Goal: Task Accomplishment & Management: Use online tool/utility

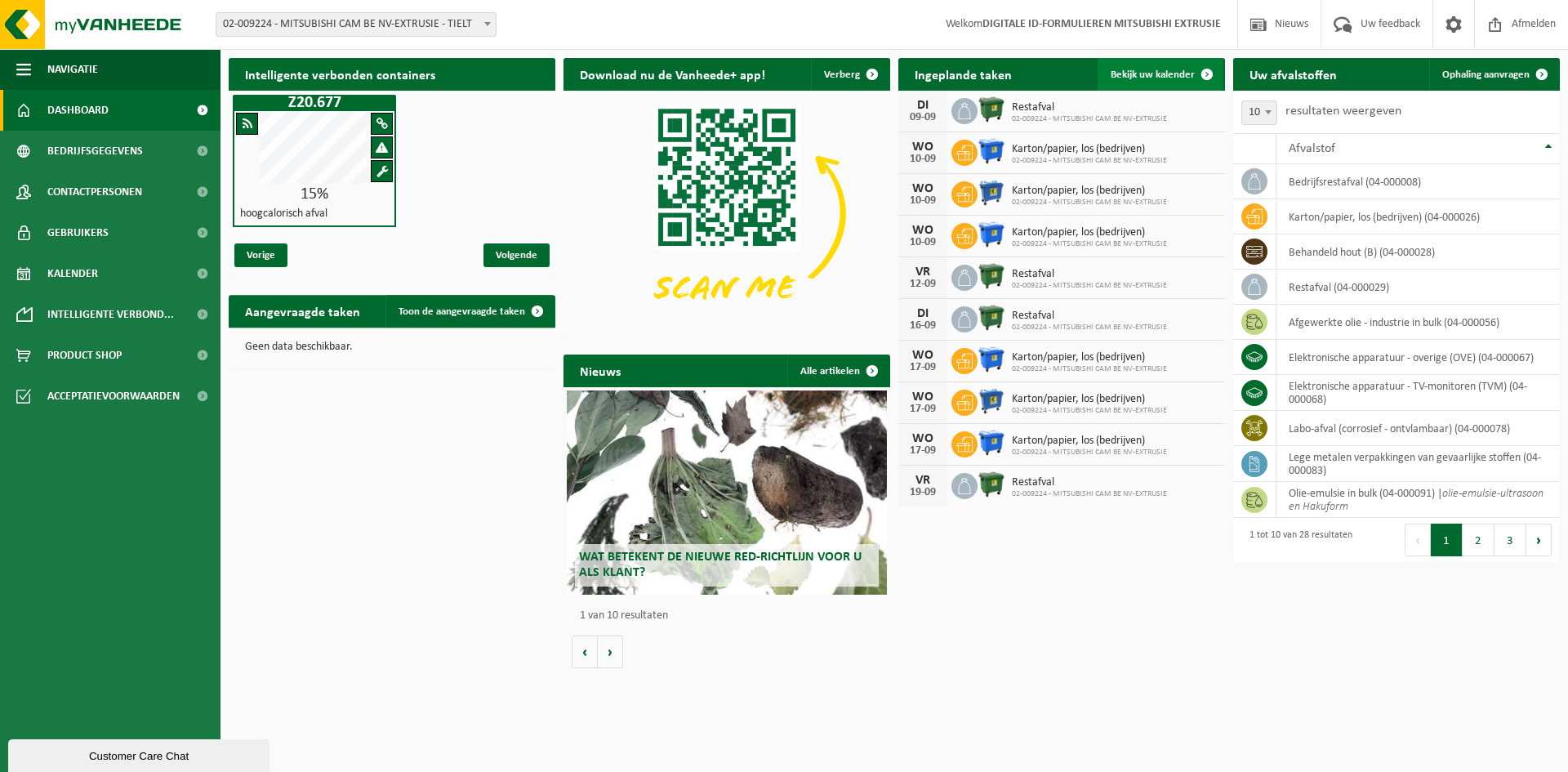
click at [1164, 71] on span "Bekijk uw kalender" at bounding box center [1152, 74] width 84 height 10
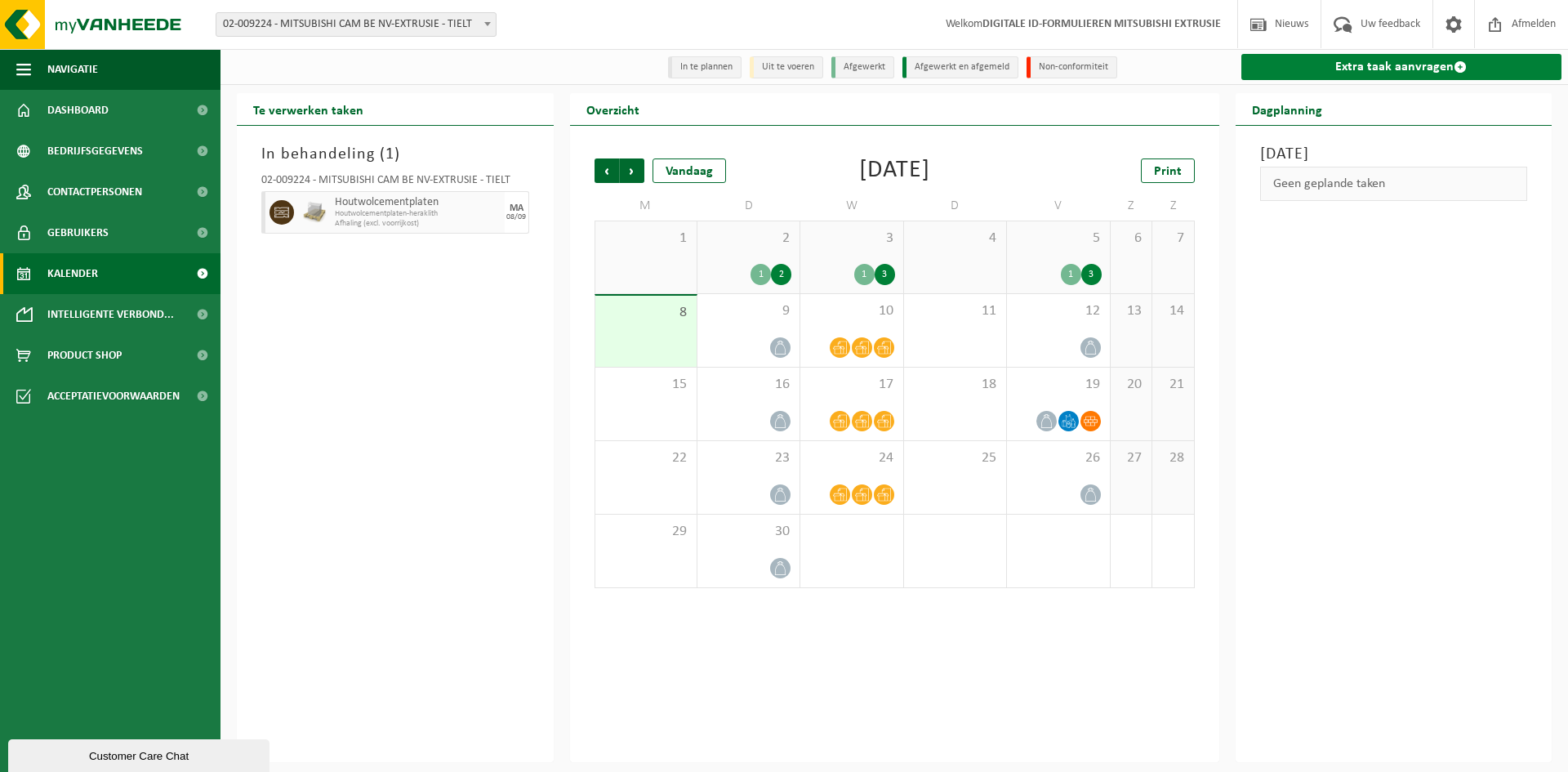
click at [1386, 73] on link "Extra taak aanvragen" at bounding box center [1402, 67] width 321 height 26
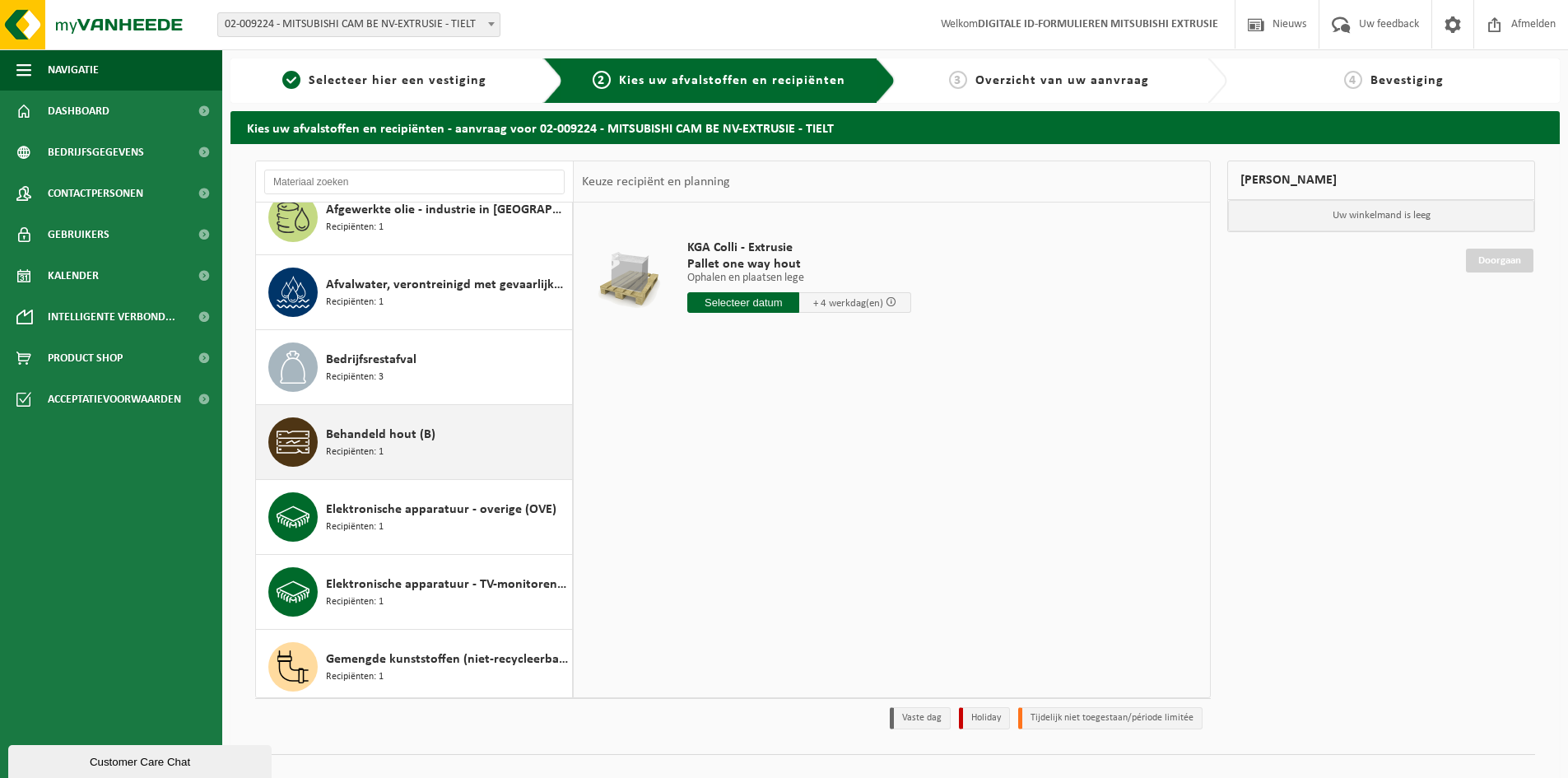
scroll to position [329, 0]
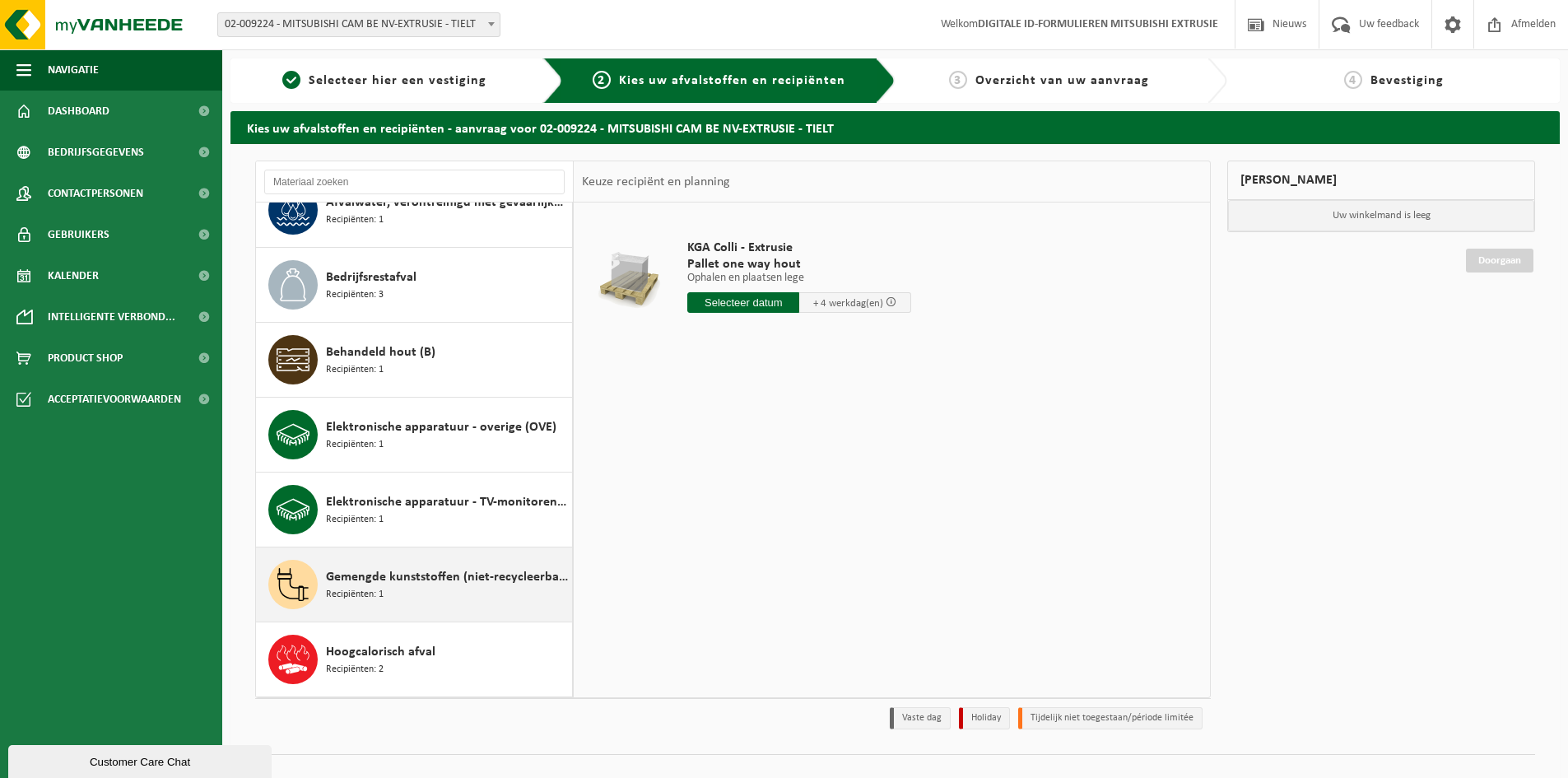
click at [412, 602] on div "Gemengde kunststoffen (niet-recycleerbaar), exclusief PVC Recipiënten: 1" at bounding box center [447, 584] width 242 height 50
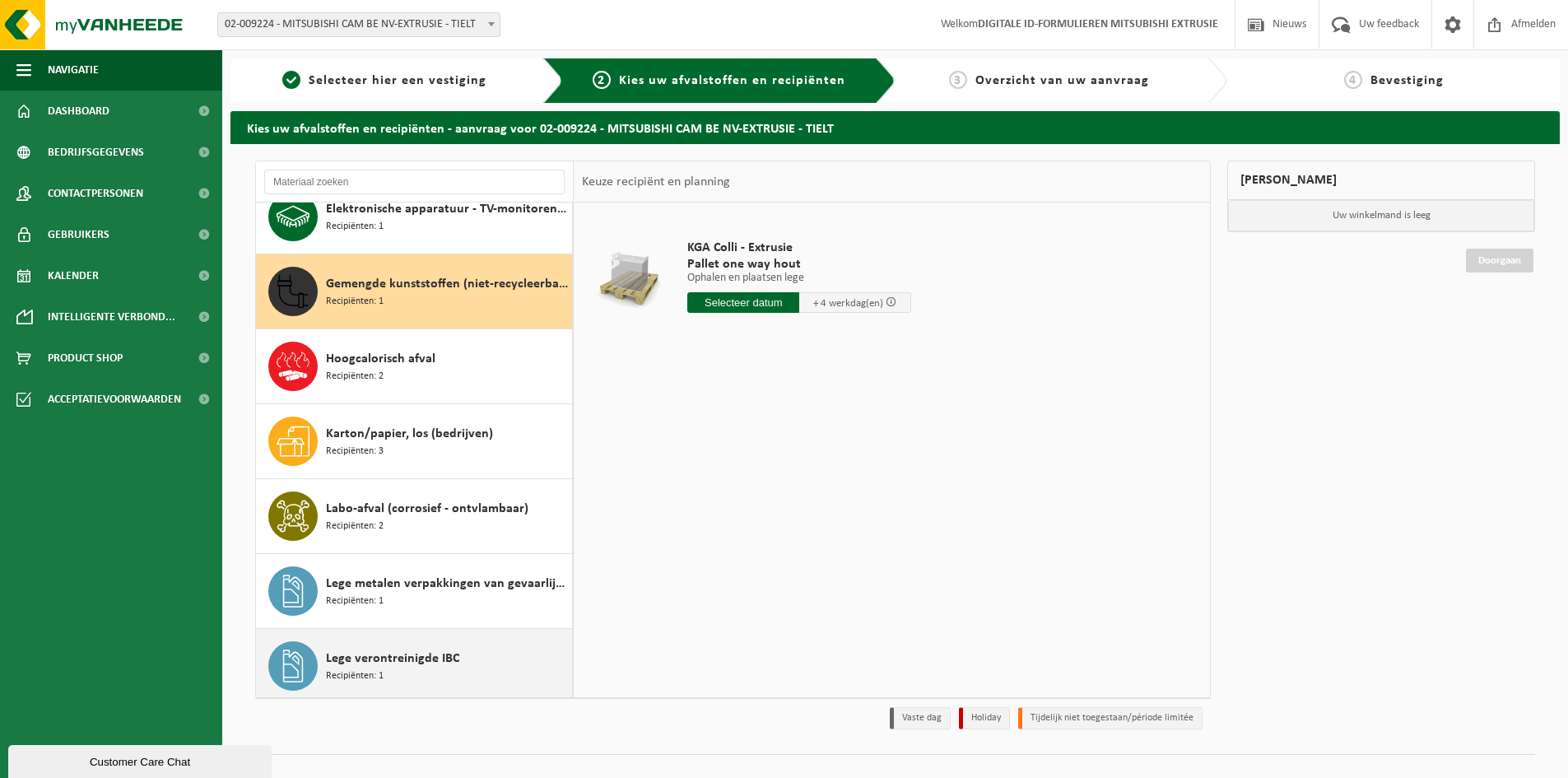
scroll to position [674, 0]
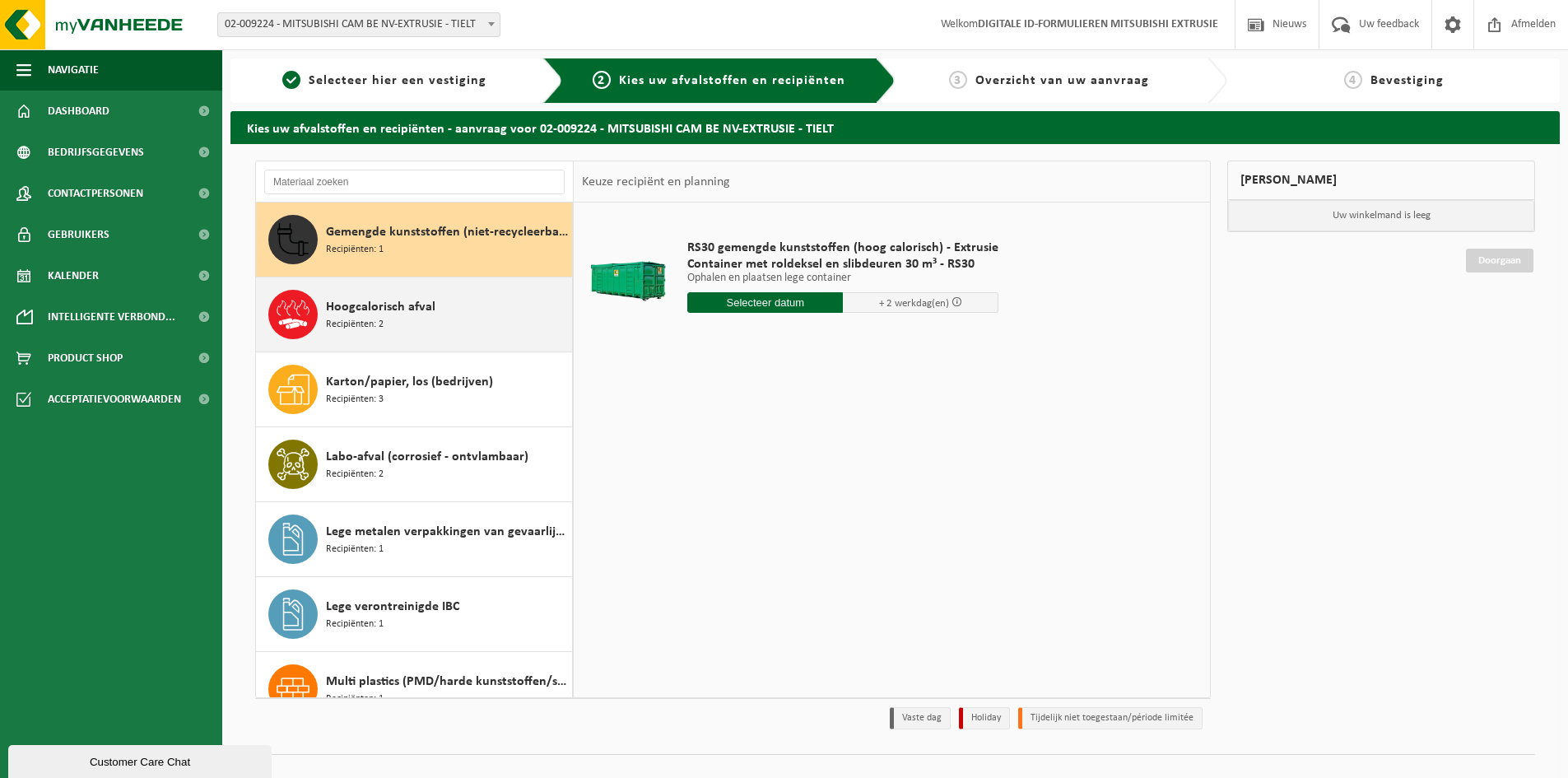
click at [422, 314] on span "Hoogcalorisch afval" at bounding box center [381, 307] width 110 height 20
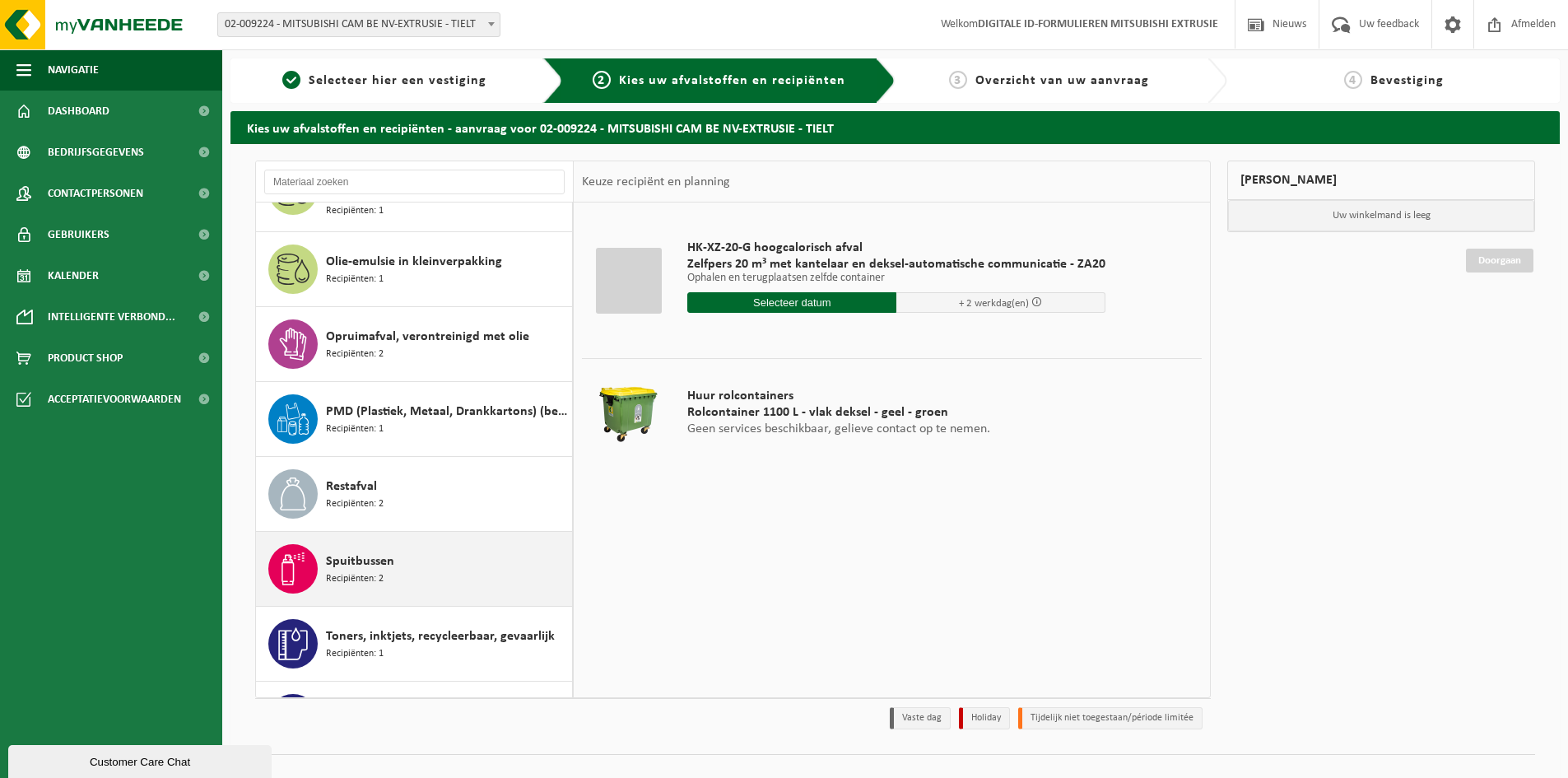
scroll to position [1325, 0]
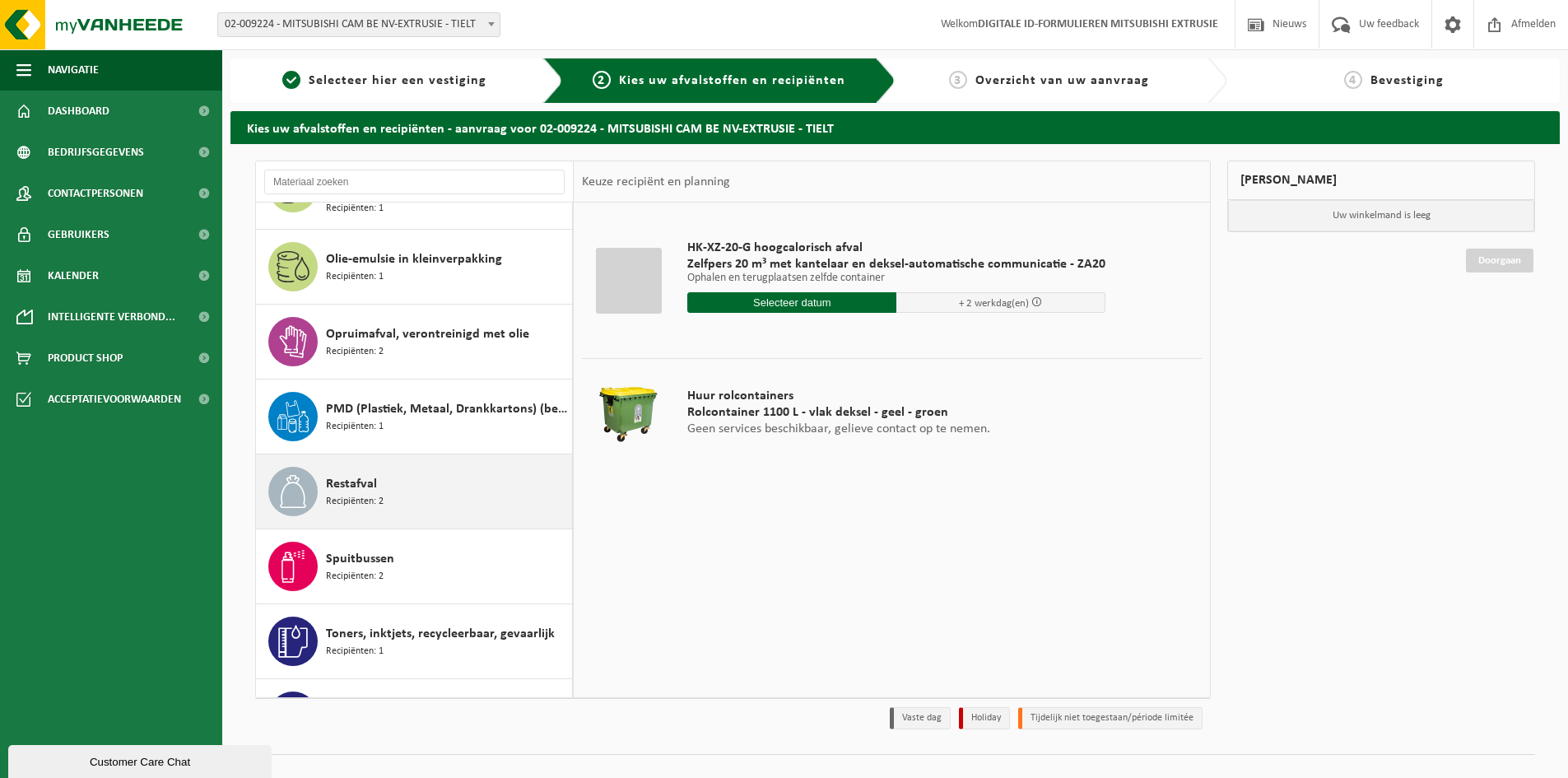
click at [452, 485] on div "Restafval Recipiënten: 2" at bounding box center [447, 491] width 242 height 50
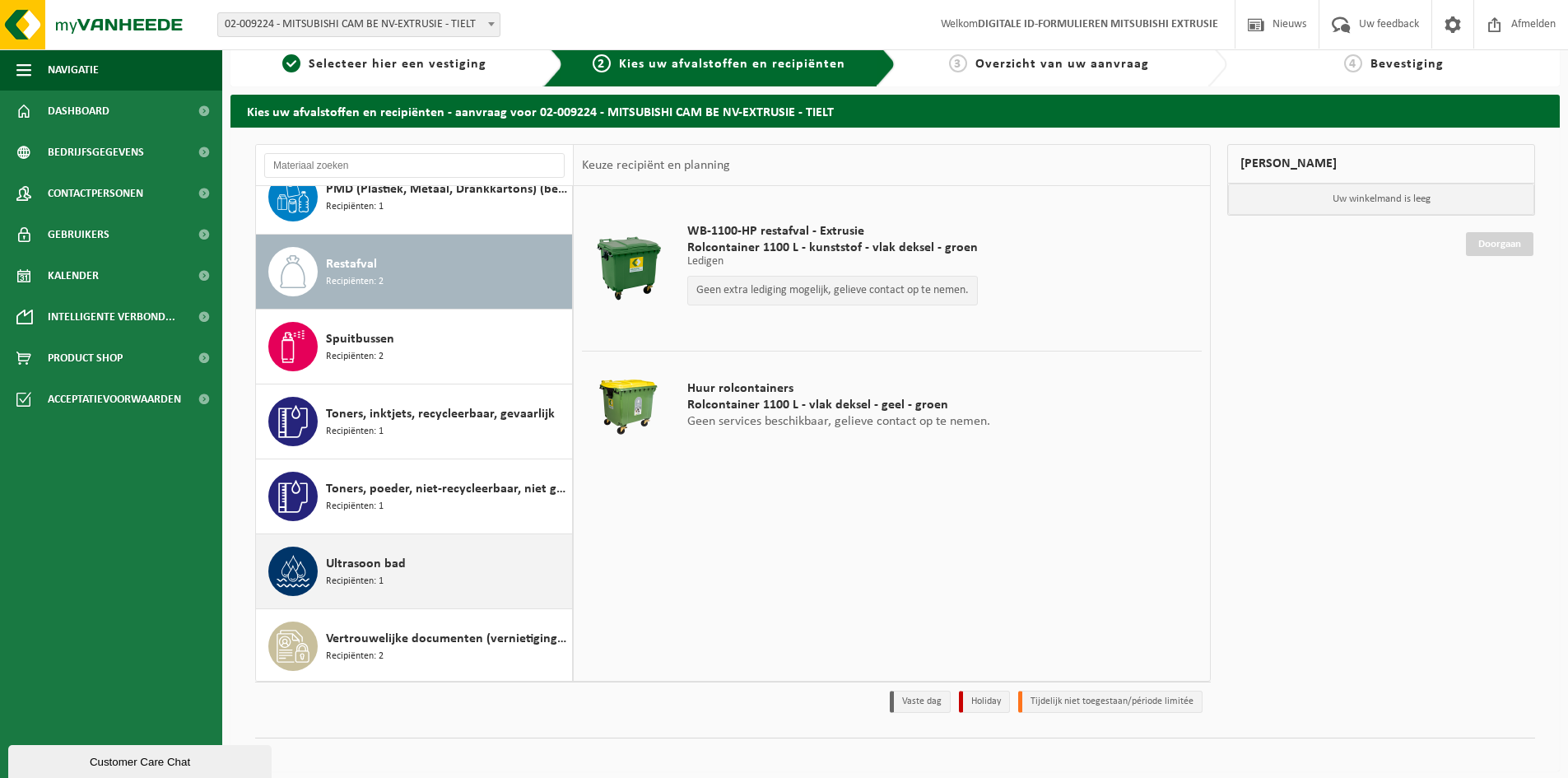
scroll to position [0, 0]
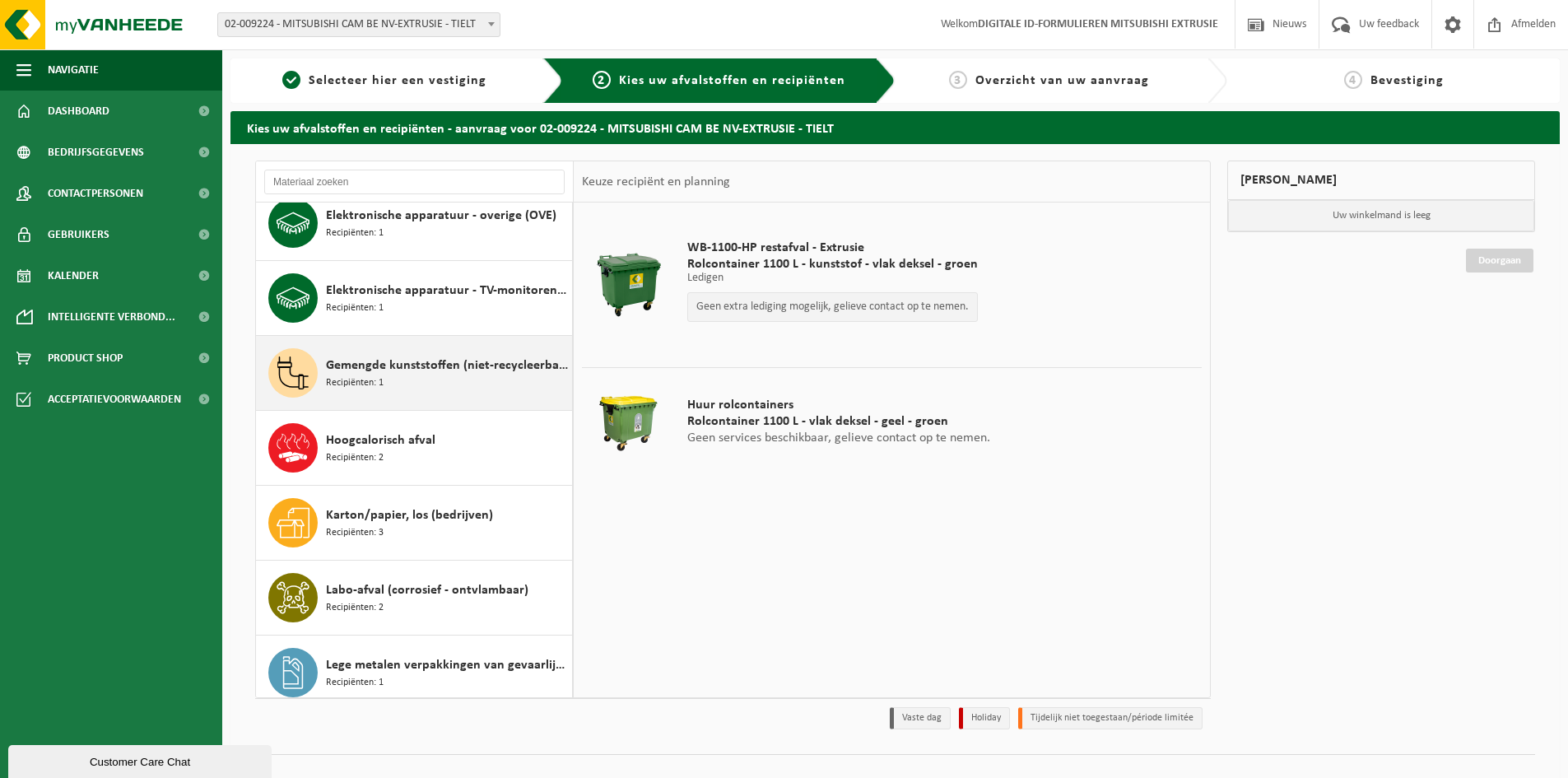
click at [437, 359] on span "Gemengde kunststoffen (niet-recycleerbaar), exclusief PVC" at bounding box center [447, 365] width 242 height 20
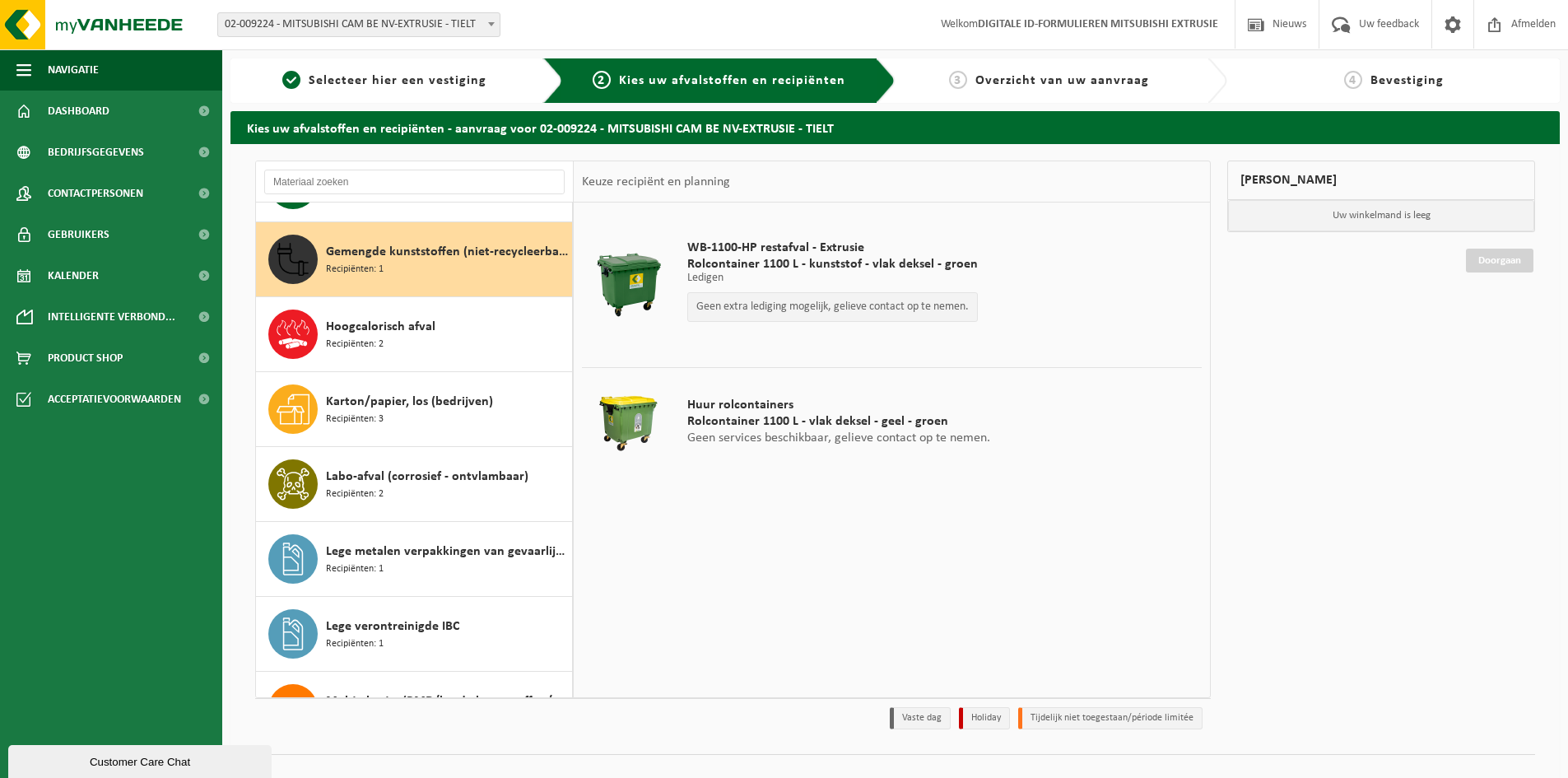
scroll to position [674, 0]
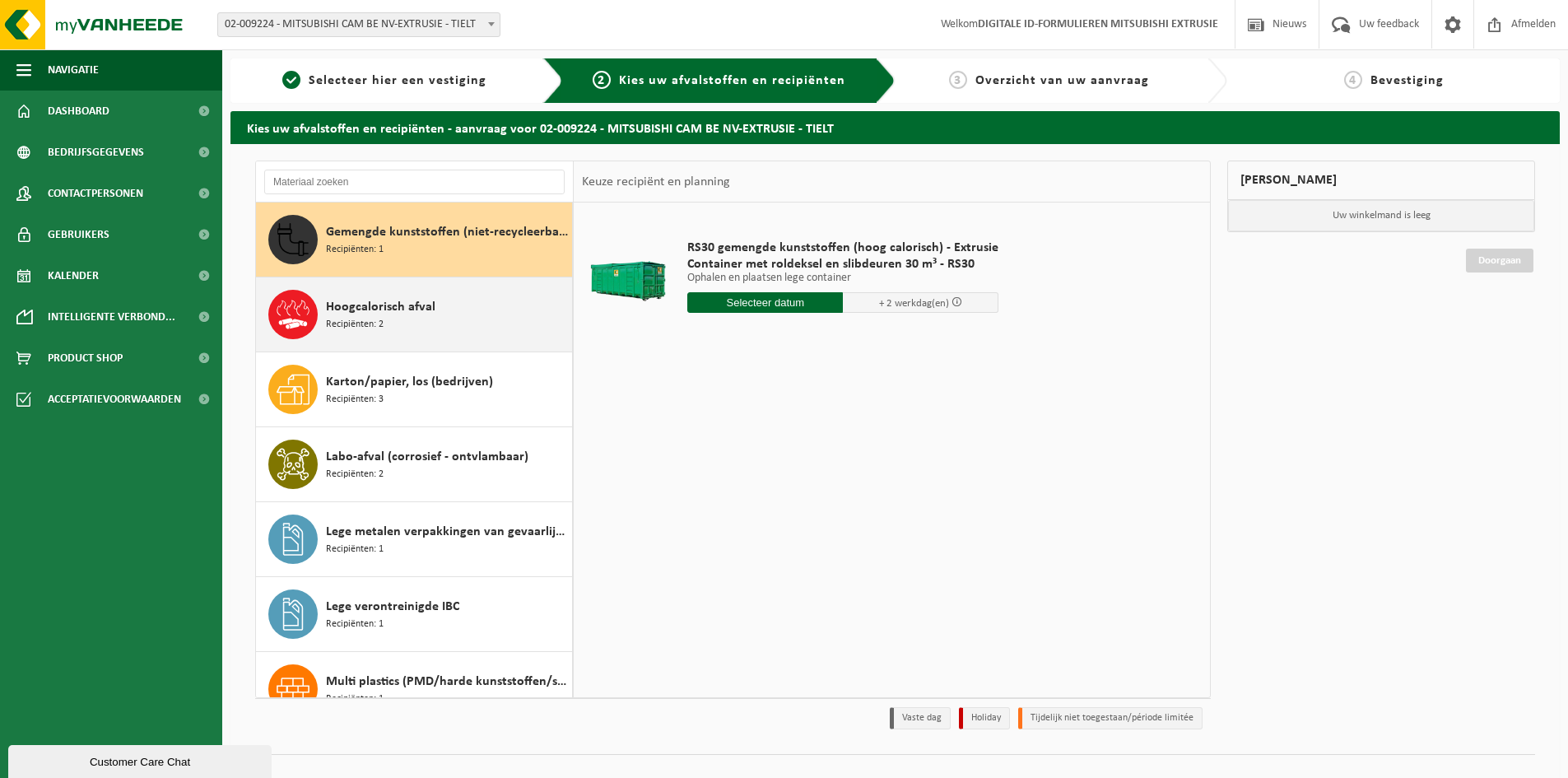
click at [428, 348] on div "Hoogcalorisch afval Recipiënten: 2" at bounding box center [414, 314] width 317 height 74
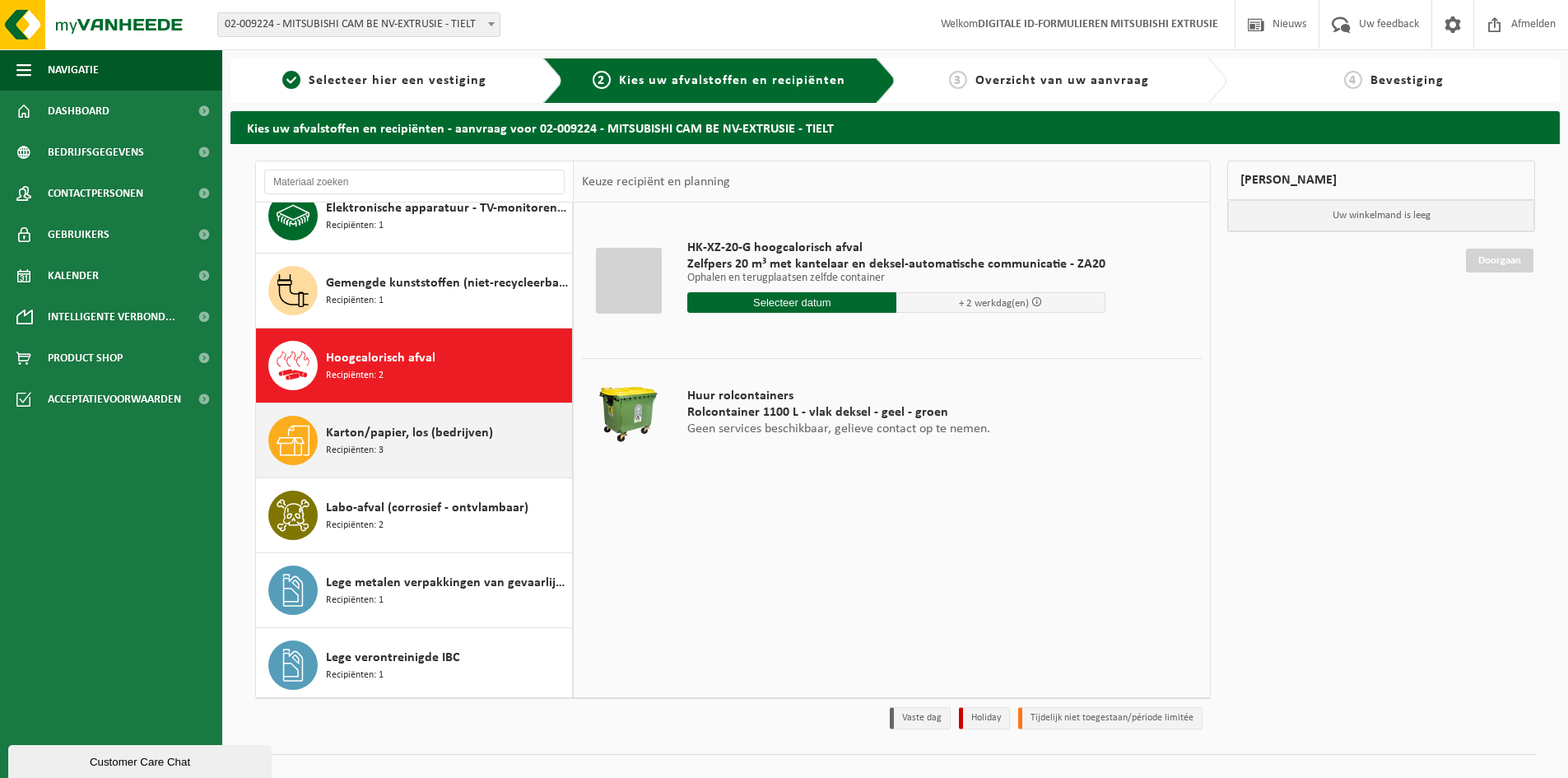
scroll to position [584, 0]
